Goal: Contribute content

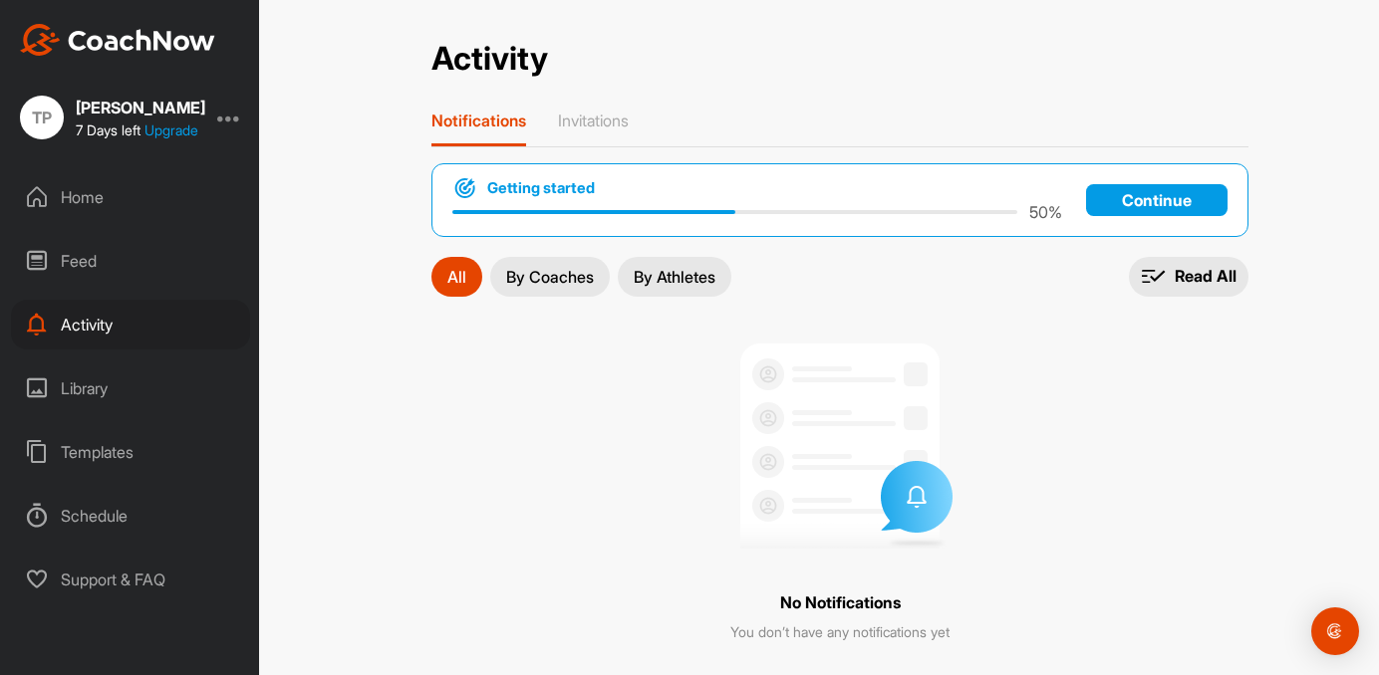
click at [54, 203] on div "Home" at bounding box center [130, 197] width 239 height 50
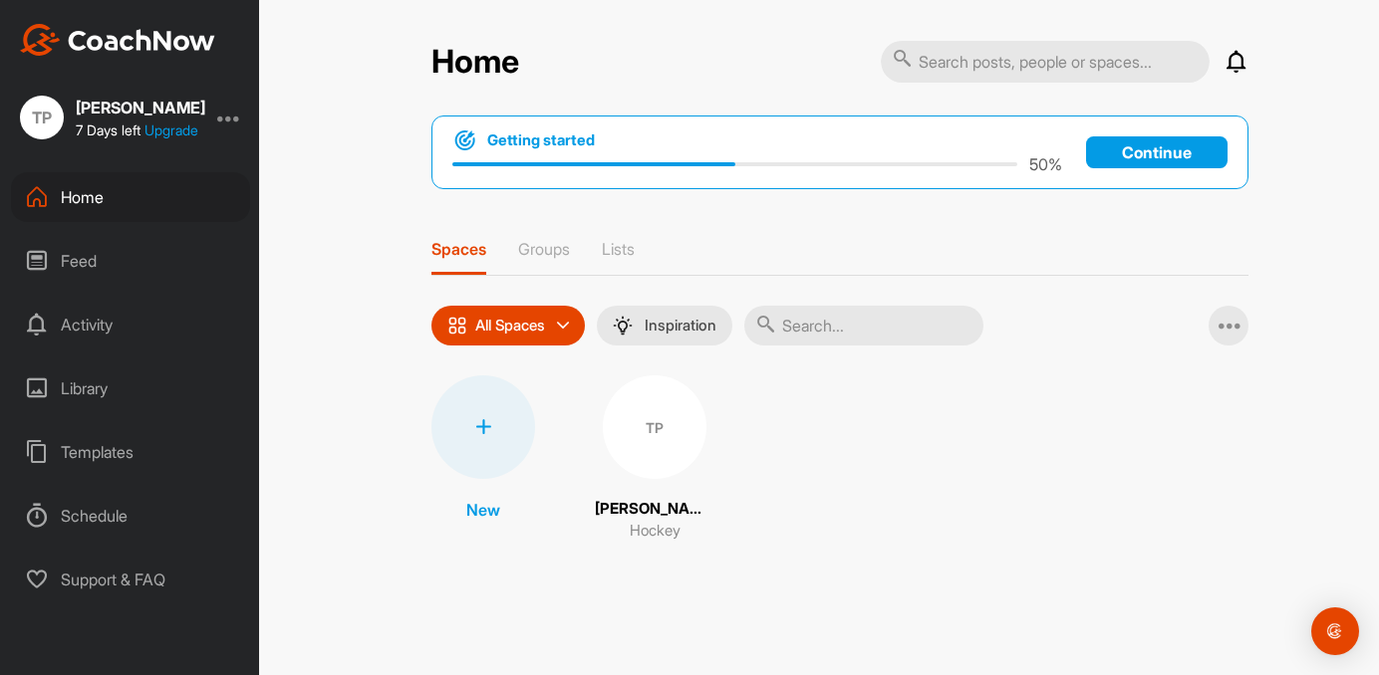
click at [45, 120] on div "TP" at bounding box center [42, 118] width 44 height 44
click at [548, 244] on p "Groups" at bounding box center [544, 249] width 52 height 20
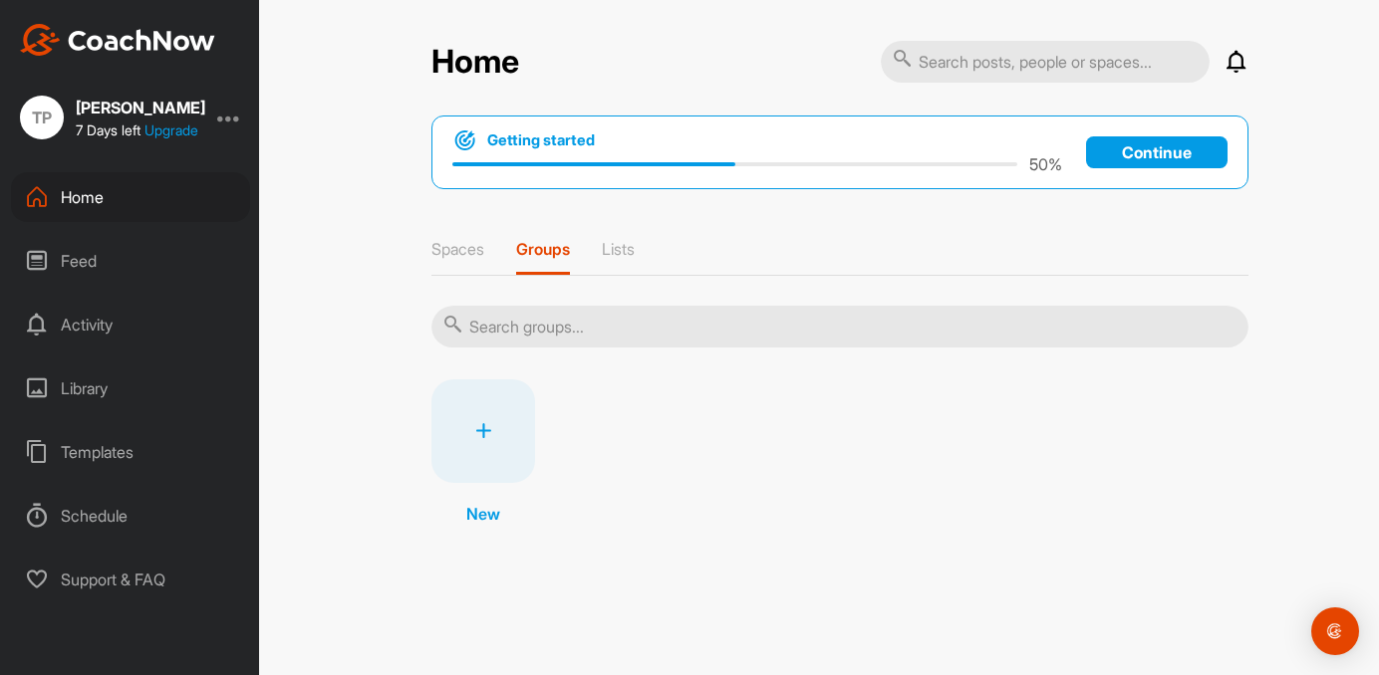
click at [100, 380] on div "Library" at bounding box center [130, 389] width 239 height 50
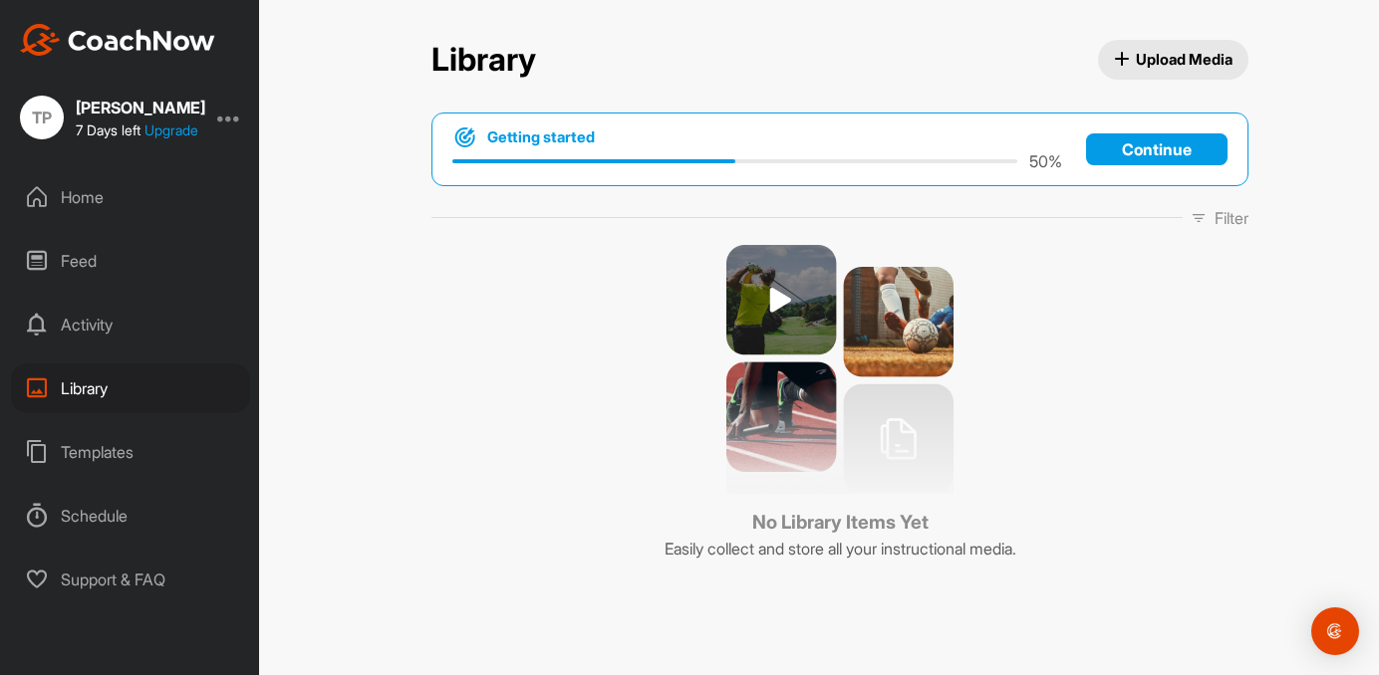
click at [1169, 63] on span "Upload Media" at bounding box center [1174, 59] width 120 height 21
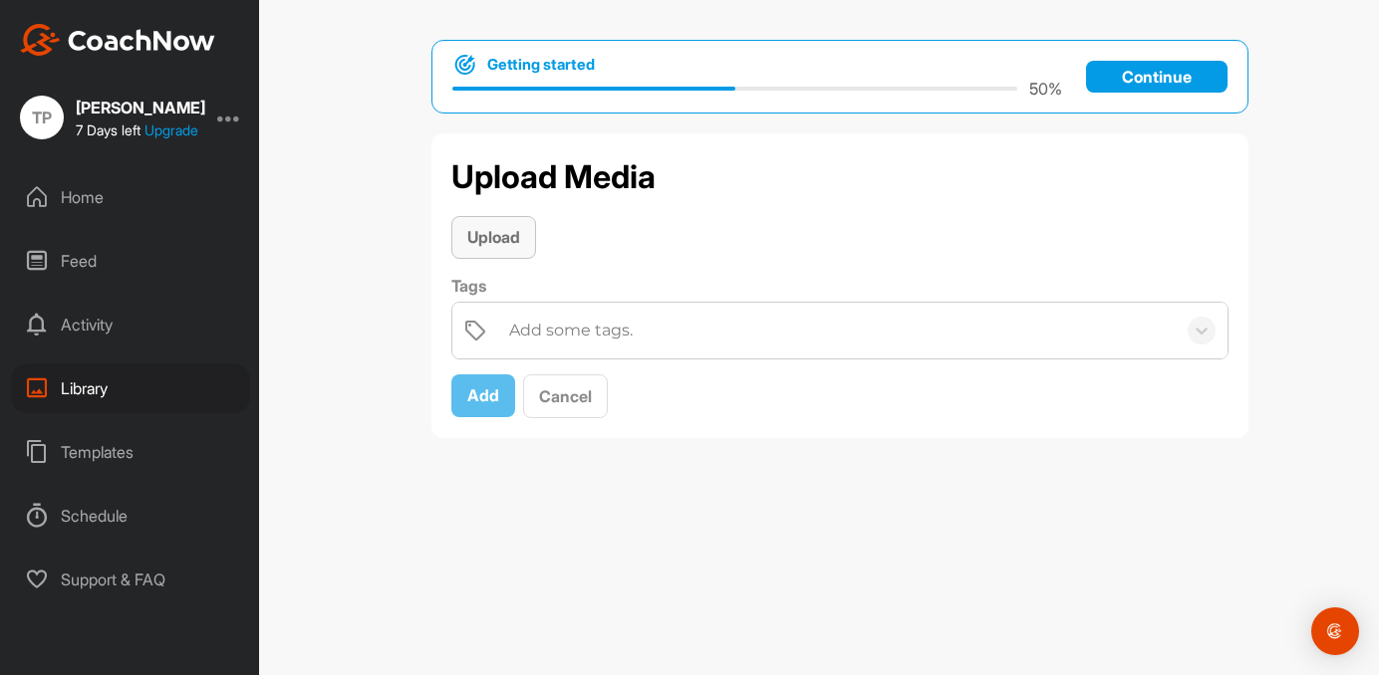
click at [487, 223] on button "Upload" at bounding box center [493, 237] width 85 height 43
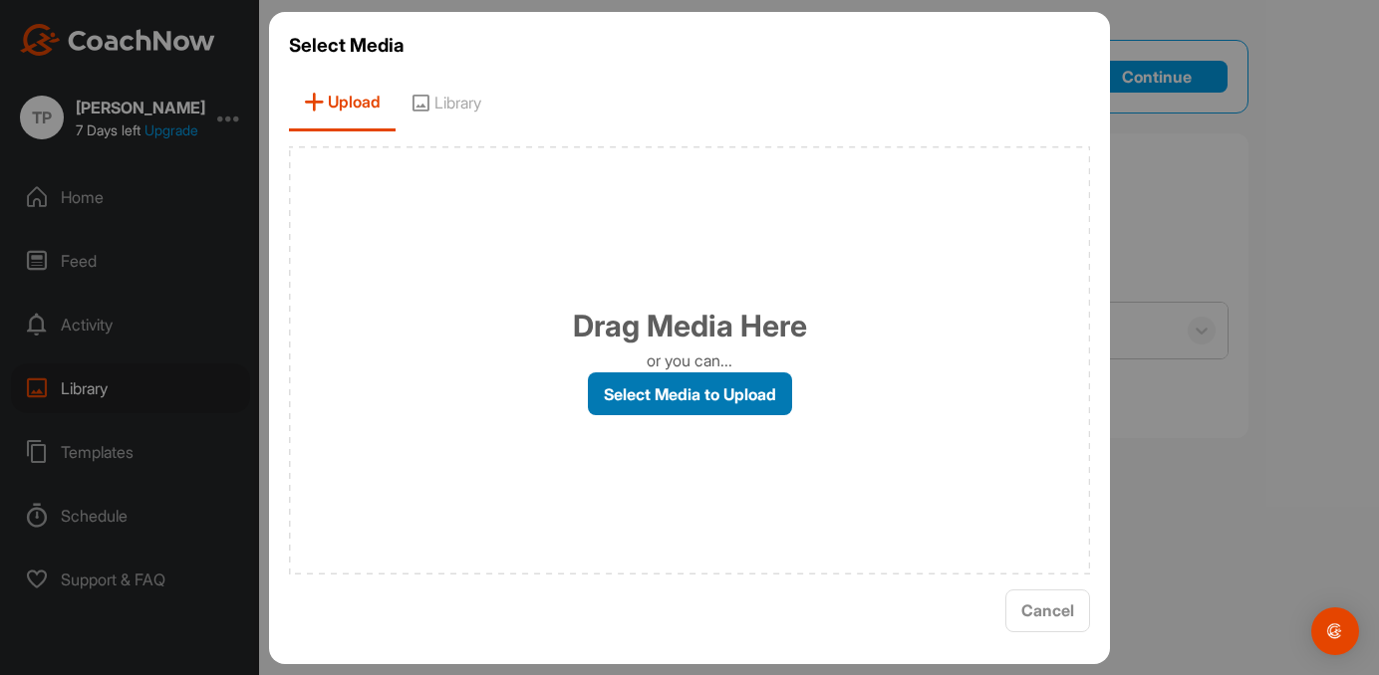
click at [704, 396] on label "Select Media to Upload" at bounding box center [690, 394] width 204 height 43
click at [0, 0] on input "Select Media to Upload" at bounding box center [0, 0] width 0 height 0
